Goal: Obtain resource: Download file/media

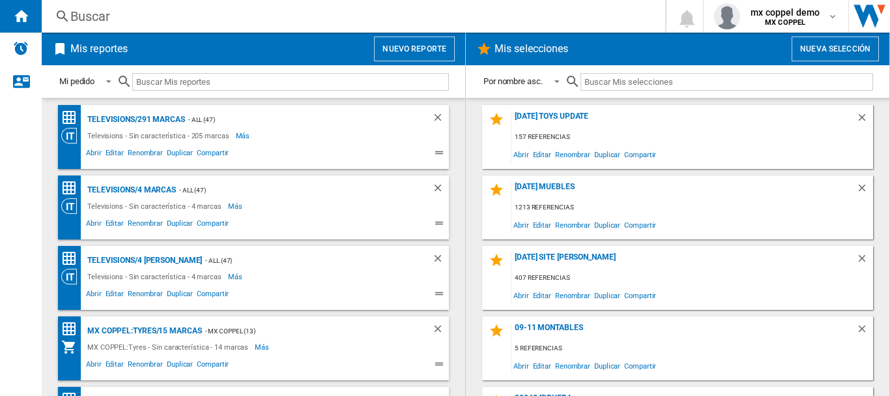
click at [425, 40] on button "Nuevo reporte" at bounding box center [414, 48] width 81 height 25
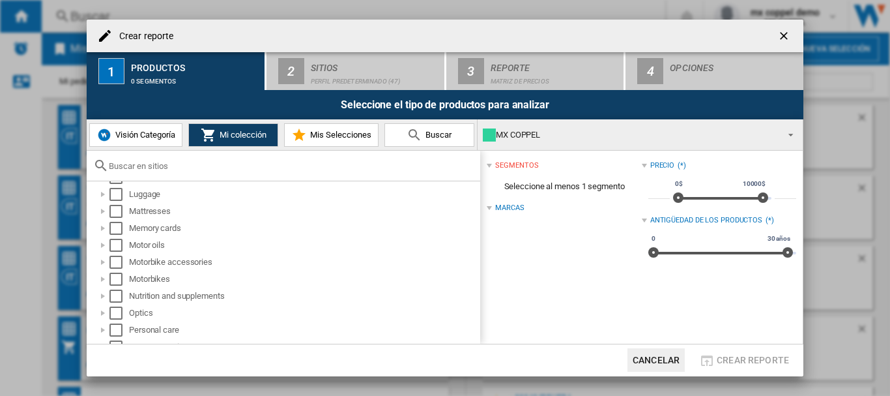
scroll to position [521, 0]
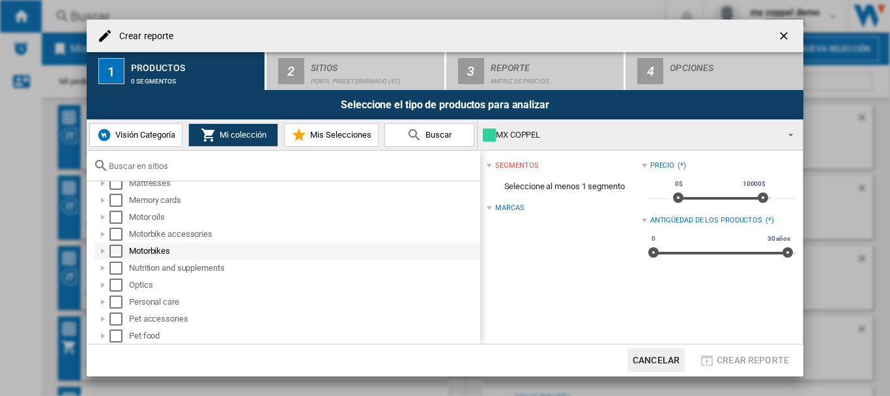
click at [111, 252] on div "Select" at bounding box center [115, 250] width 13 height 13
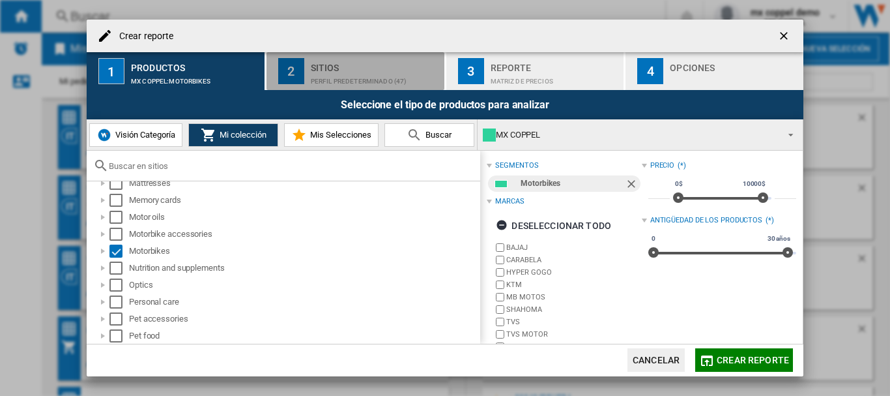
click at [304, 76] on button "2 Sitios Perfil predeterminado (47)" at bounding box center [356, 71] width 179 height 38
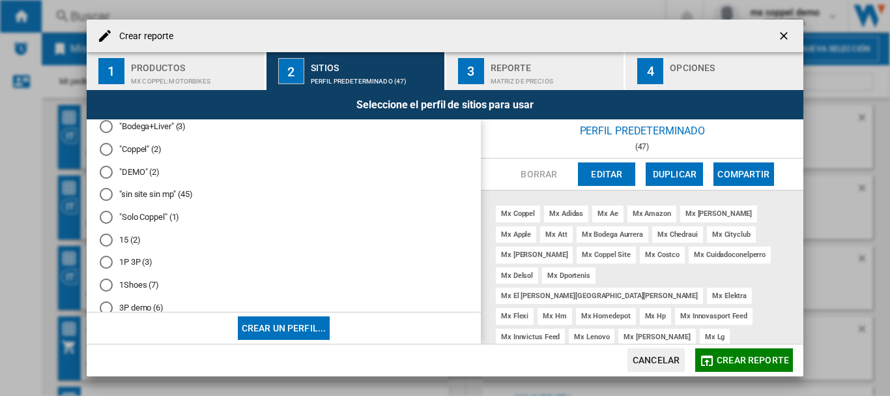
scroll to position [0, 0]
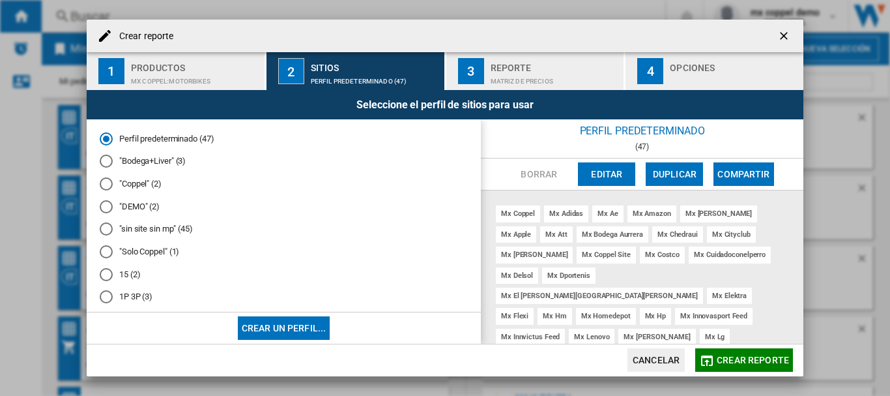
click at [144, 249] on md-radio-button ""Solo Coppel" (1)" at bounding box center [284, 252] width 368 height 12
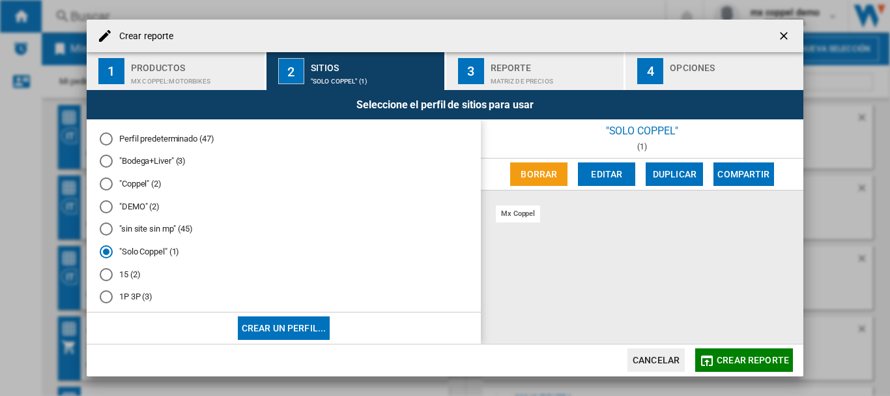
click at [729, 355] on span "Crear reporte" at bounding box center [753, 360] width 72 height 10
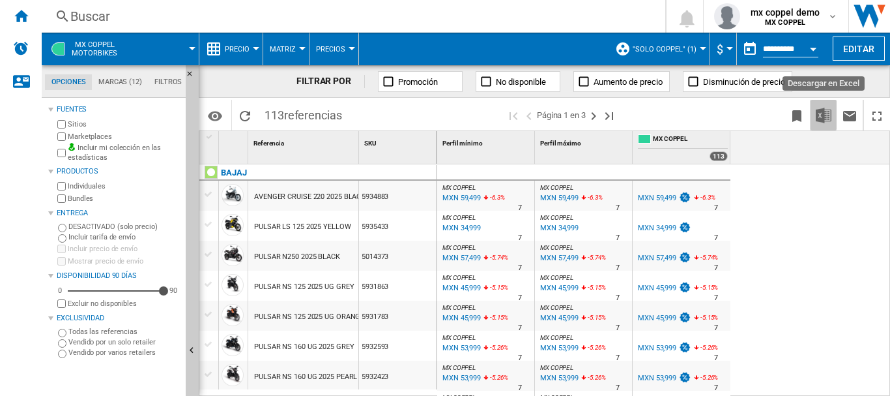
click at [826, 126] on button "Descargar en Excel" at bounding box center [824, 115] width 26 height 31
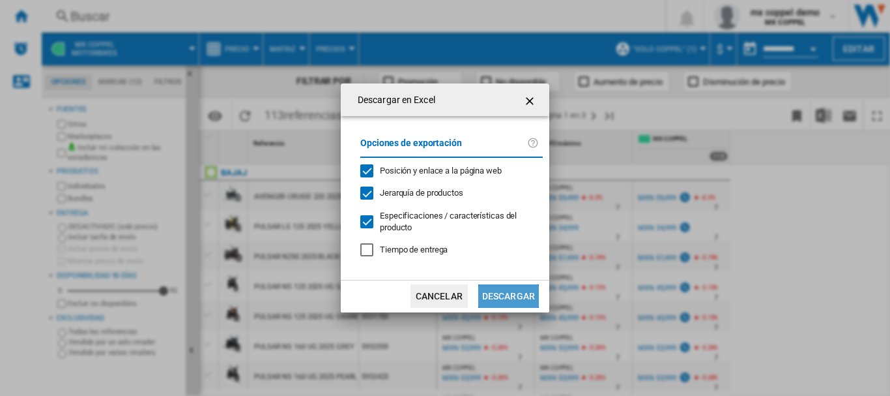
click at [494, 299] on button "Descargar" at bounding box center [508, 295] width 61 height 23
